Goal: Information Seeking & Learning: Learn about a topic

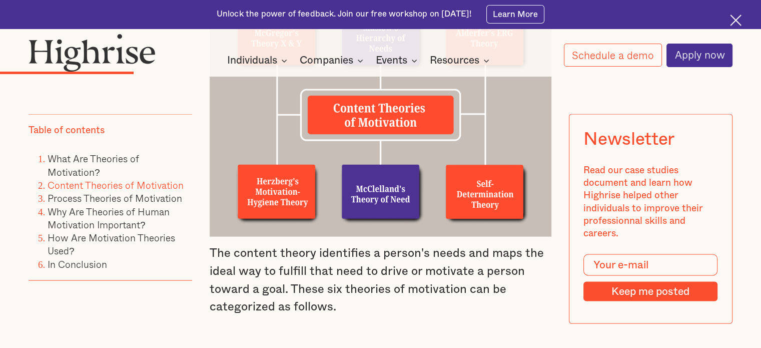
scroll to position [1900, 0]
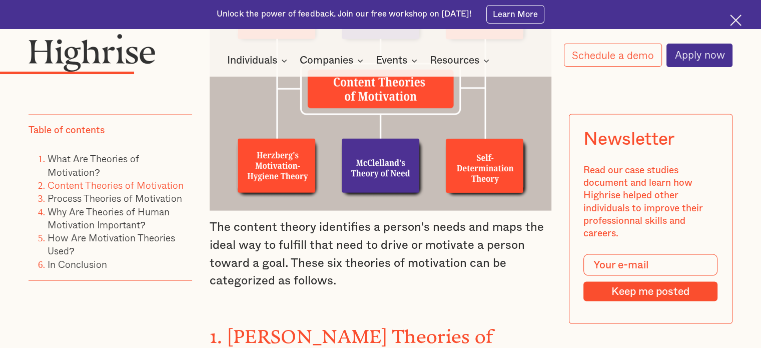
drag, startPoint x: 208, startPoint y: 215, endPoint x: 368, endPoint y: 263, distance: 167.1
click at [368, 263] on p "The content theory identifies a person's needs and maps the ideal way to fulfil…" at bounding box center [381, 254] width 342 height 72
copy p "The content theory identifies a person's needs and maps the ideal way to fulfil…"
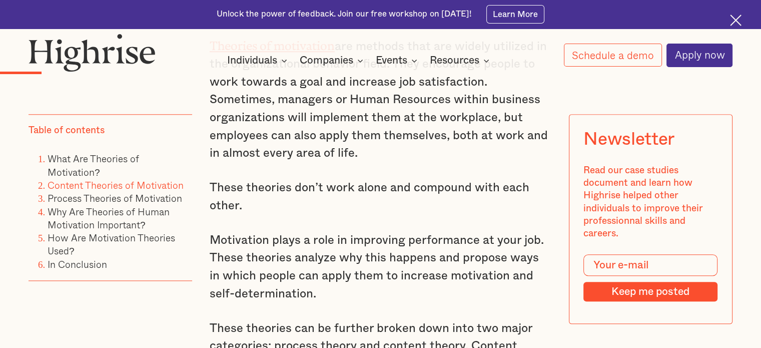
scroll to position [1150, 0]
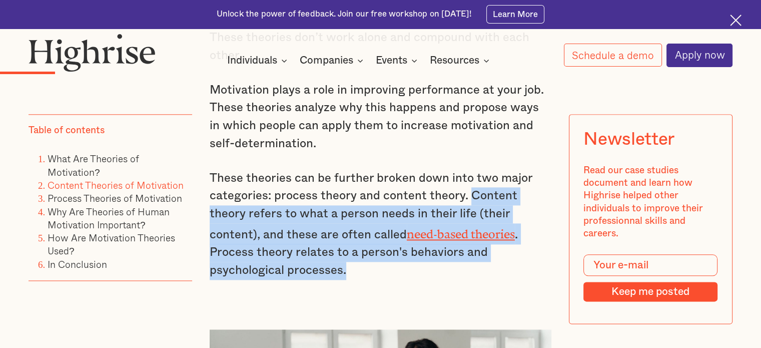
drag, startPoint x: 470, startPoint y: 197, endPoint x: 543, endPoint y: 263, distance: 98.4
copy p "Content theory refers to what a person needs in their life (their content), and…"
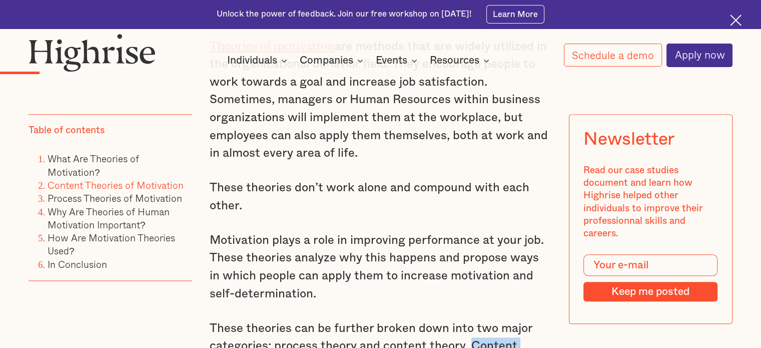
scroll to position [1050, 0]
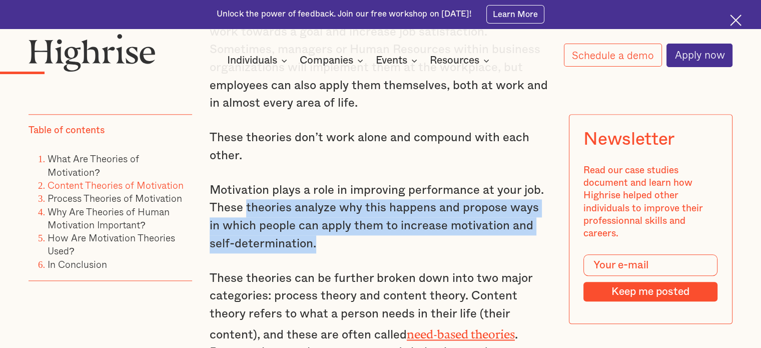
drag, startPoint x: 246, startPoint y: 210, endPoint x: 314, endPoint y: 245, distance: 76.7
click at [314, 245] on p "Motivation plays a role in improving performance at your job. These theories an…" at bounding box center [381, 218] width 342 height 72
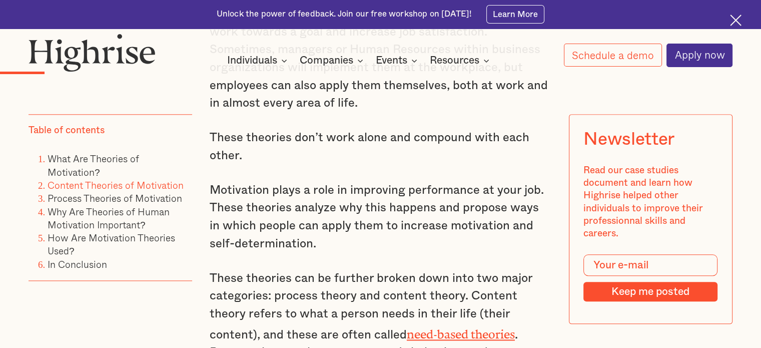
click at [283, 164] on p "These theories don’t work alone and compound with each other." at bounding box center [381, 147] width 342 height 36
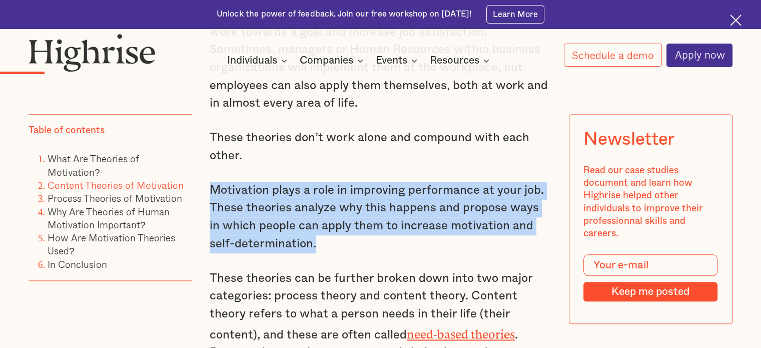
drag, startPoint x: 209, startPoint y: 191, endPoint x: 315, endPoint y: 238, distance: 116.4
click at [315, 238] on p "Motivation plays a role in improving performance at your job. These theories an…" at bounding box center [381, 218] width 342 height 72
copy p "Motivation plays a role in improving performance at your job. These theories an…"
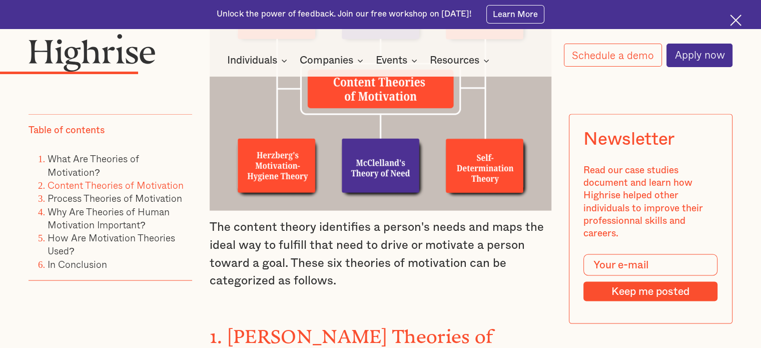
scroll to position [2000, 0]
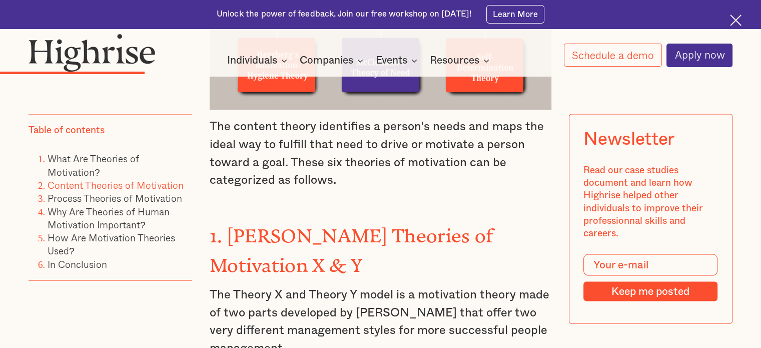
click at [249, 138] on p "The content theory identifies a person's needs and maps the ideal way to fulfil…" at bounding box center [381, 154] width 342 height 72
drag, startPoint x: 210, startPoint y: 115, endPoint x: 356, endPoint y: 175, distance: 158.3
click at [356, 175] on p "The content theory identifies a person's needs and maps the ideal way to fulfil…" at bounding box center [381, 154] width 342 height 72
copy p "The content theory identifies a person's needs and maps the ideal way to fulfil…"
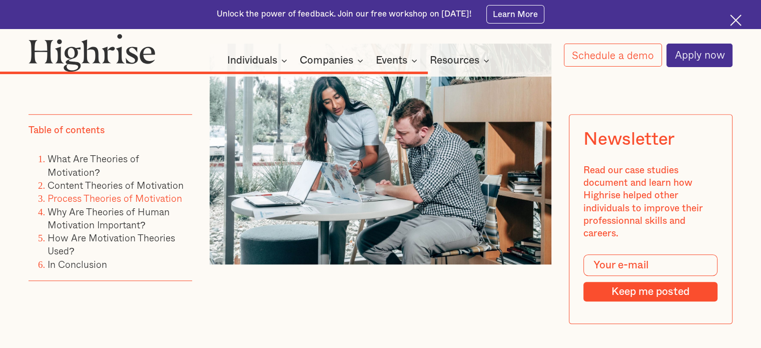
scroll to position [4701, 0]
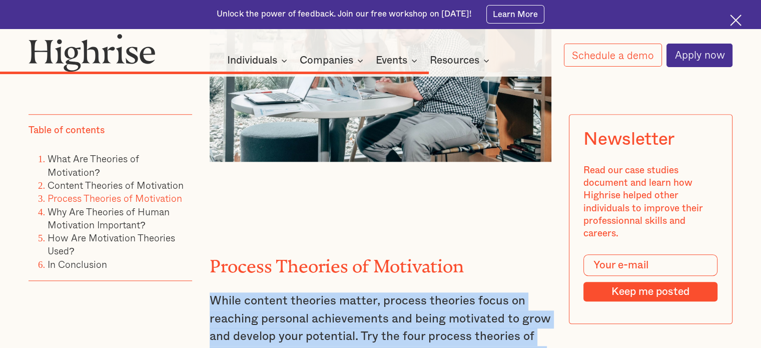
drag, startPoint x: 210, startPoint y: 159, endPoint x: 335, endPoint y: 238, distance: 147.6
click at [335, 292] on p "While content theories matter, process theories focus on reaching personal achi…" at bounding box center [381, 336] width 342 height 89
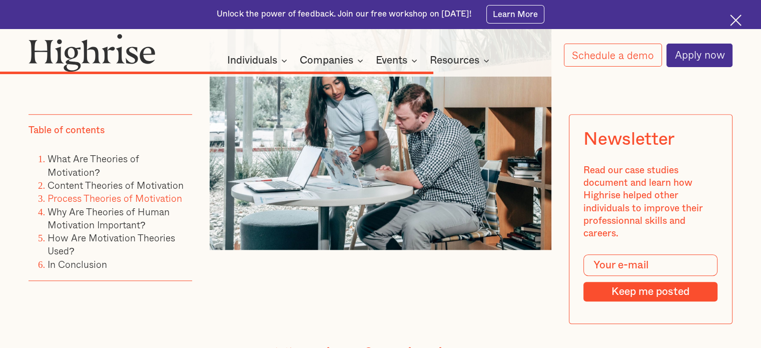
scroll to position [4751, 0]
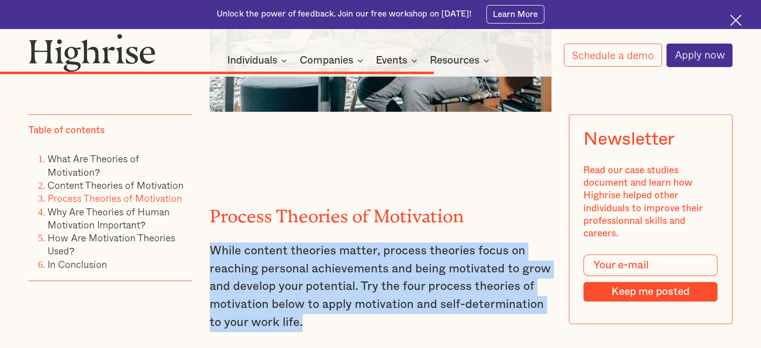
copy p "While content theories matter, process theories focus on reaching personal achi…"
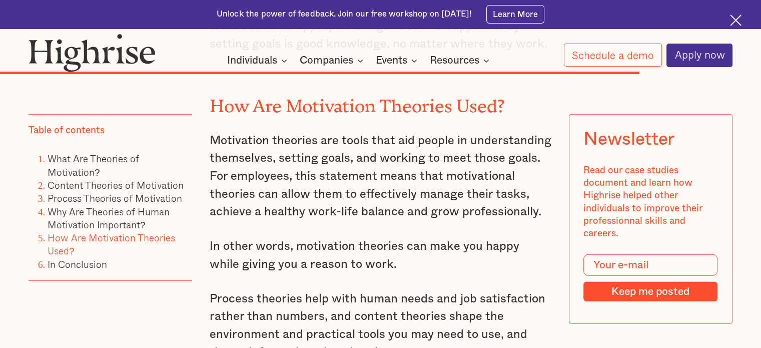
scroll to position [6801, 0]
